Goal: Transaction & Acquisition: Book appointment/travel/reservation

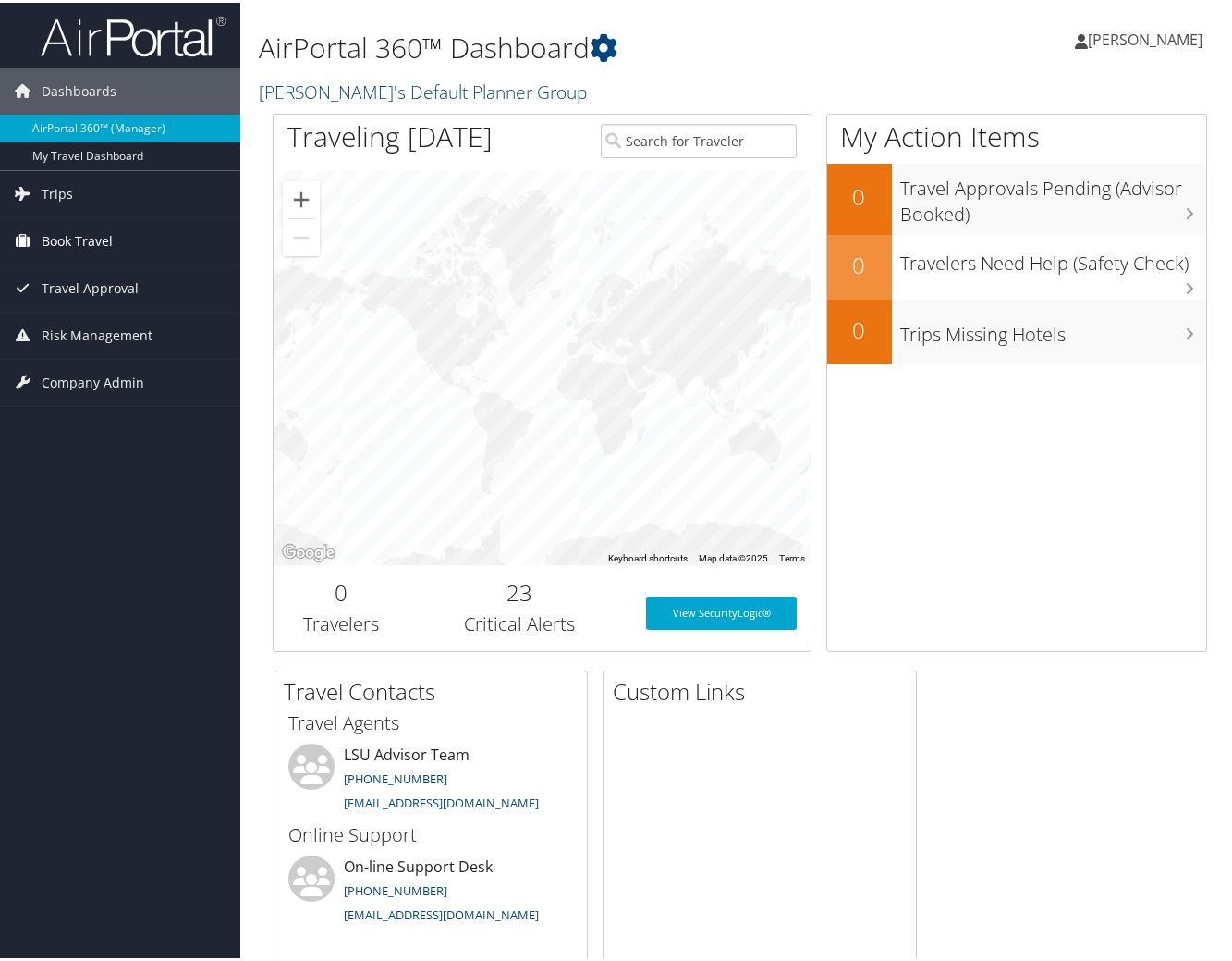
click at [46, 230] on span "Book Travel" at bounding box center [77, 238] width 71 height 46
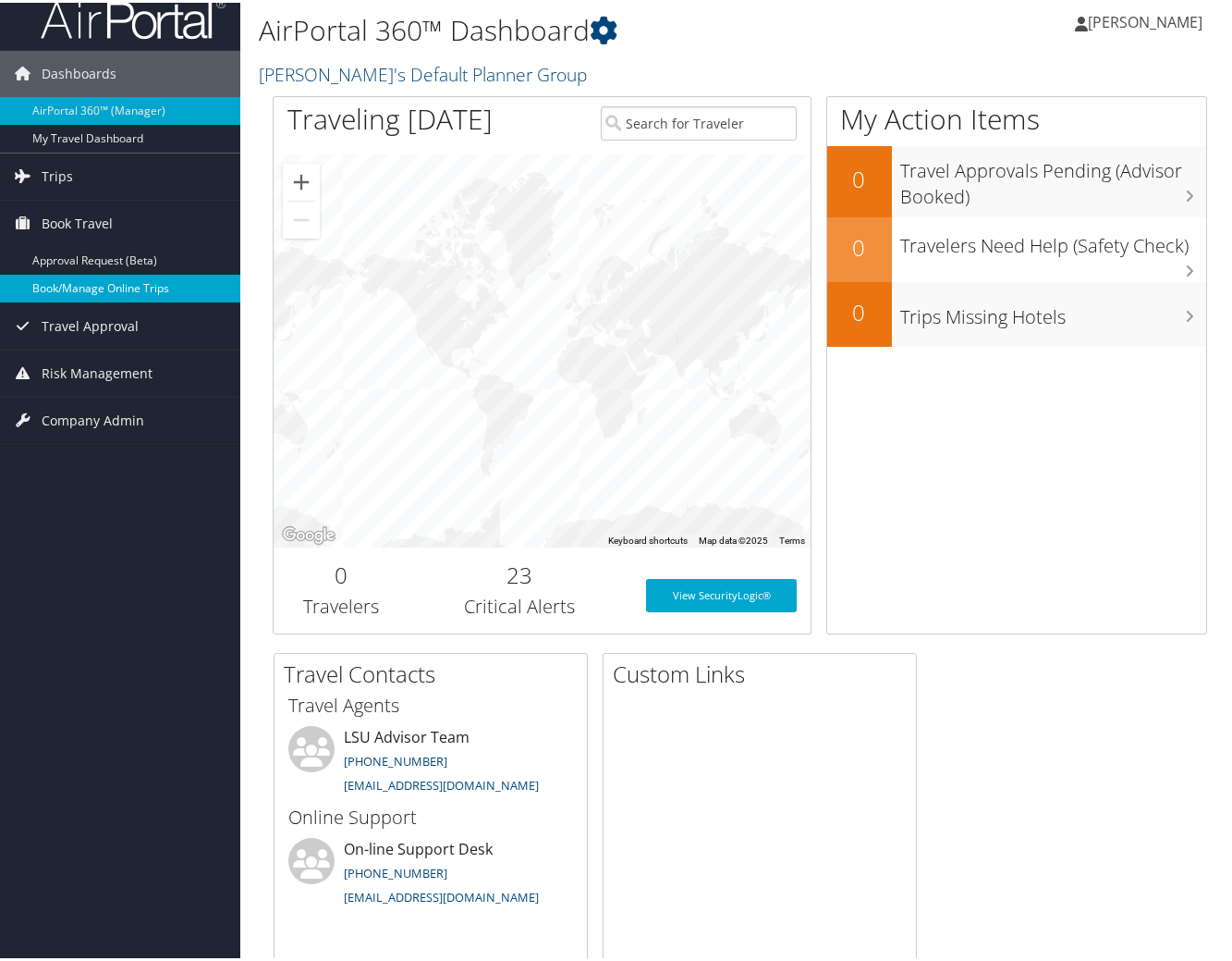
click at [111, 287] on link "Book/Manage Online Trips" at bounding box center [120, 285] width 240 height 28
